Goal: Task Accomplishment & Management: Manage account settings

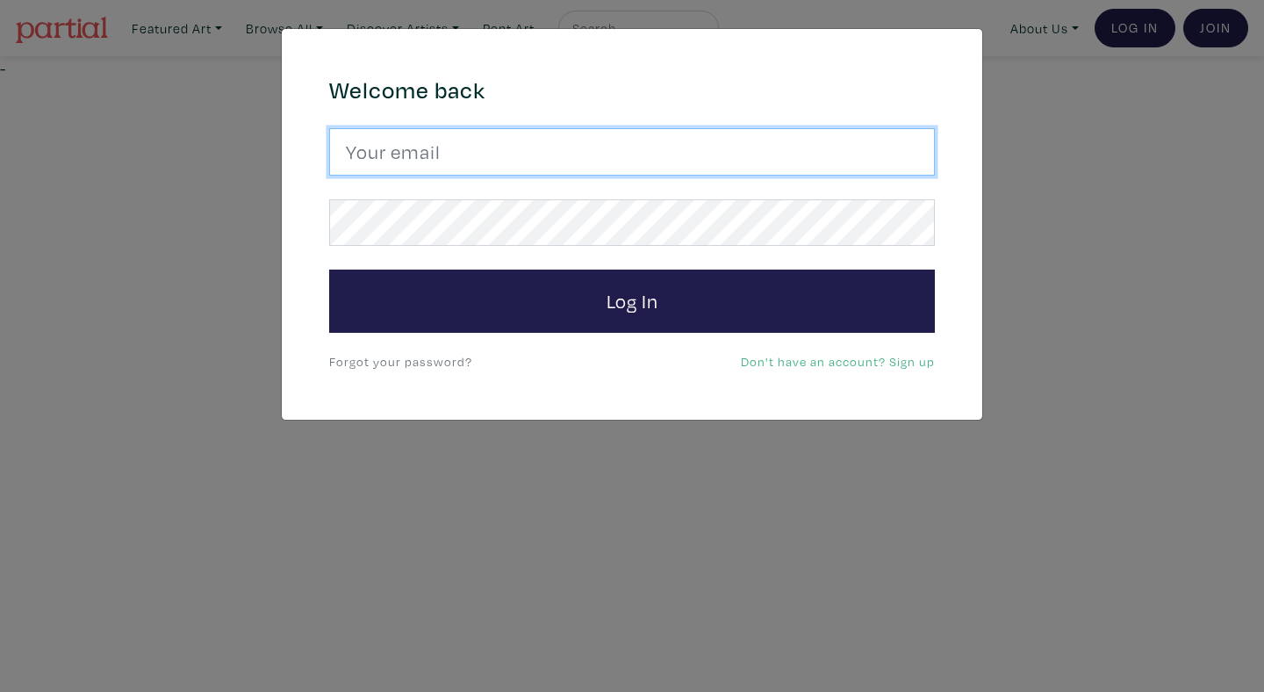
click at [683, 166] on input "email" at bounding box center [632, 151] width 606 height 47
click at [329, 269] on button "Log In" at bounding box center [632, 300] width 606 height 63
type input "anoomub45@gmail.com"
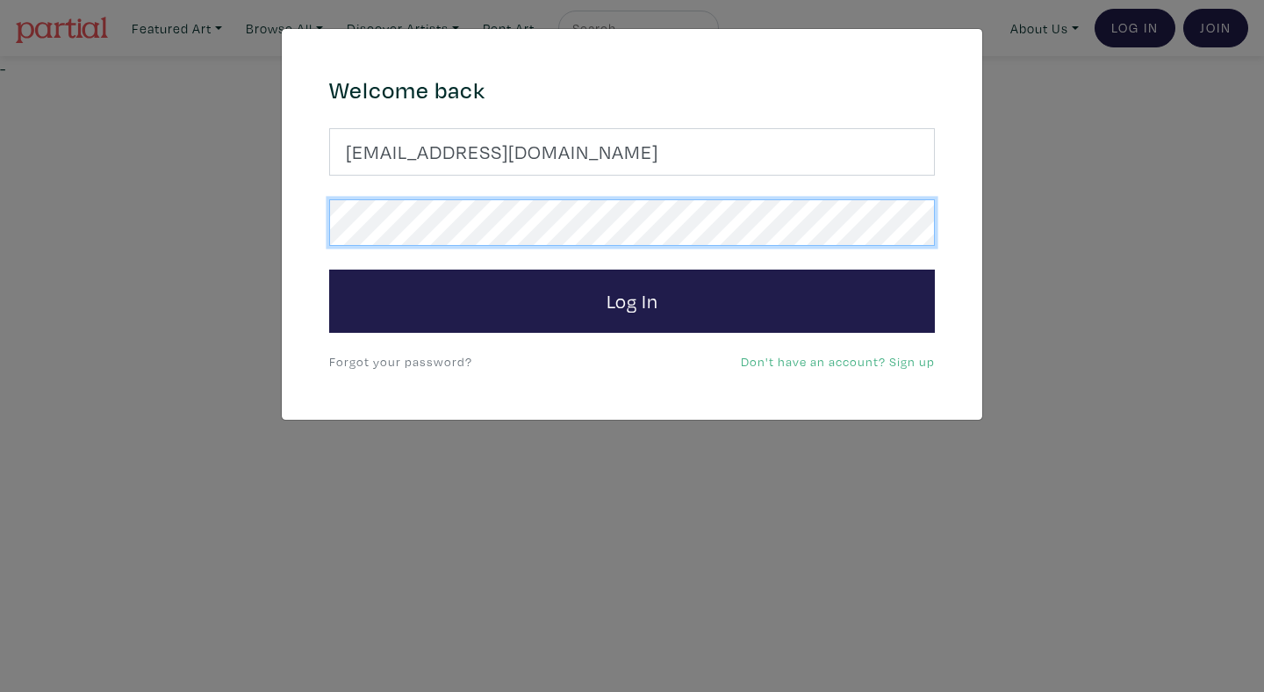
click at [329, 269] on button "Log In" at bounding box center [632, 300] width 606 height 63
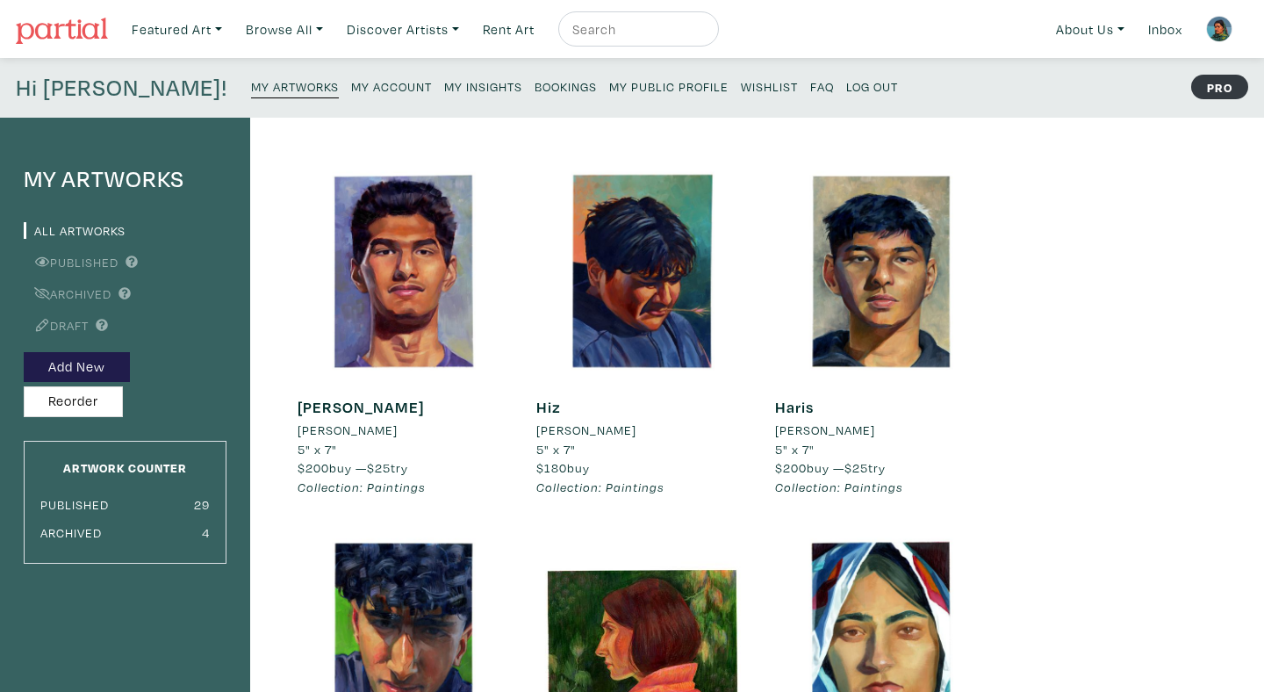
click at [444, 75] on link "My Insights" at bounding box center [483, 86] width 78 height 24
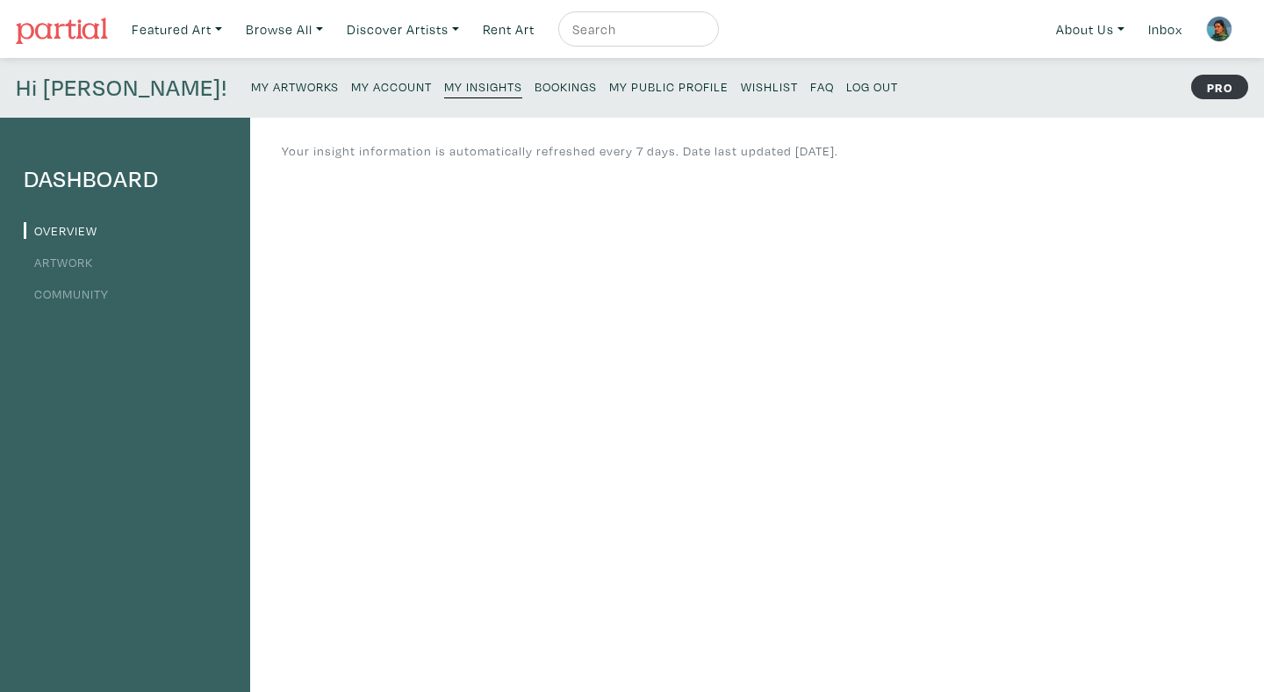
click at [534, 82] on small "Bookings" at bounding box center [565, 86] width 62 height 17
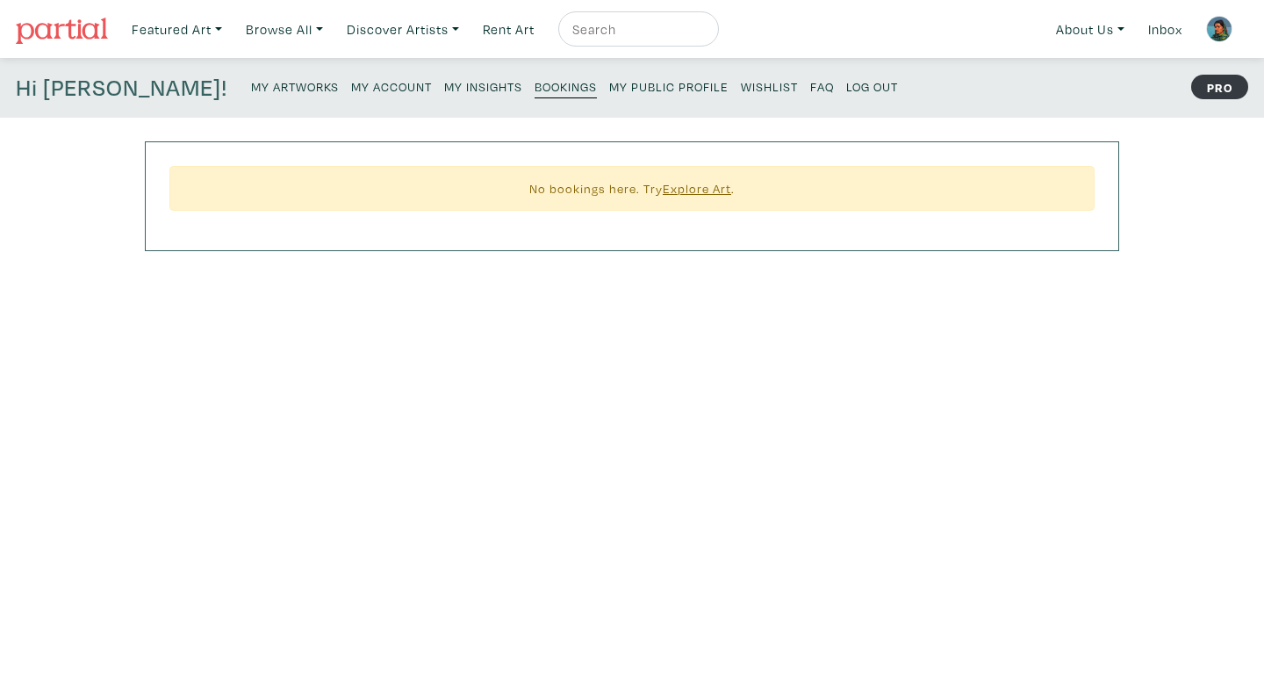
click at [351, 80] on small "My Account" at bounding box center [391, 86] width 81 height 17
